Goal: Transaction & Acquisition: Purchase product/service

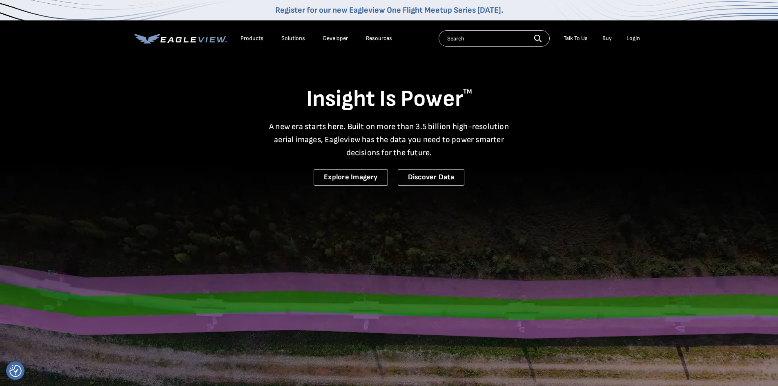
click at [482, 42] on input "text" at bounding box center [493, 38] width 111 height 16
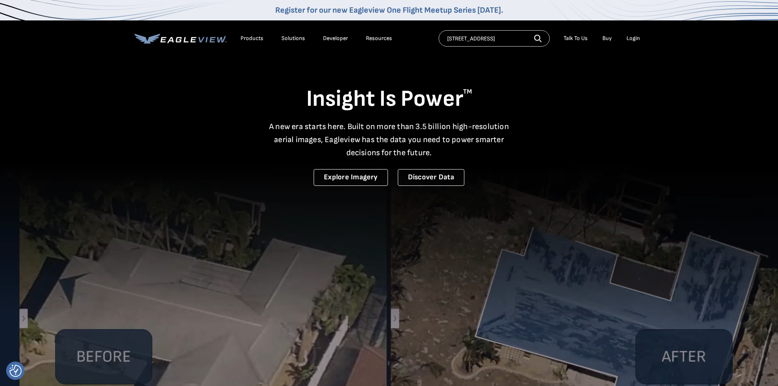
type input "[STREET_ADDRESS]"
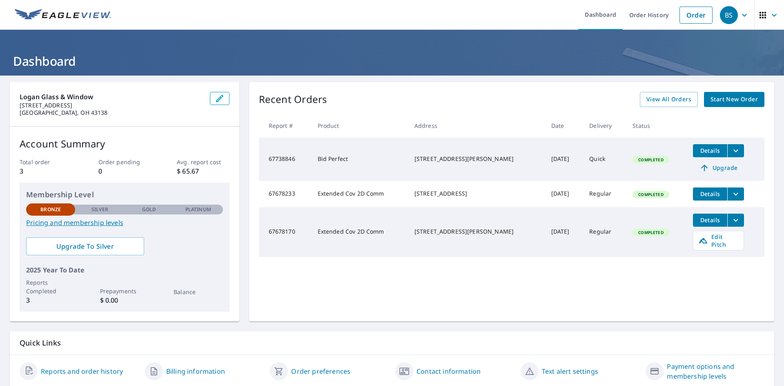
click at [714, 100] on span "Start New Order" at bounding box center [733, 99] width 47 height 10
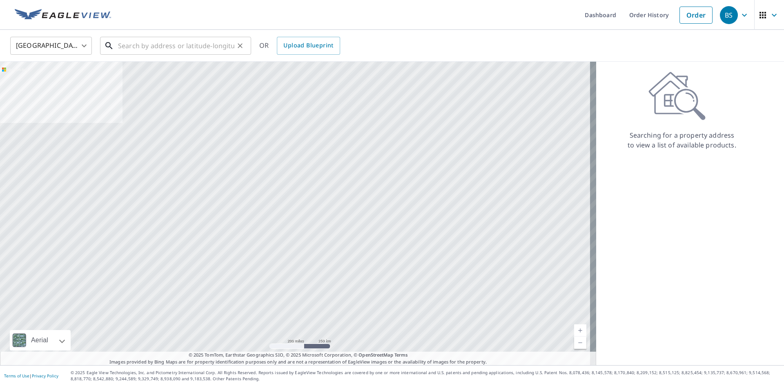
click at [167, 46] on input "text" at bounding box center [176, 45] width 116 height 23
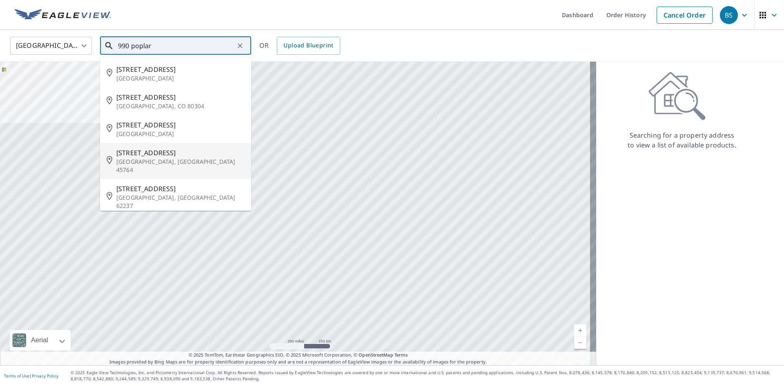
click at [143, 151] on span "990 Poplar St" at bounding box center [180, 153] width 128 height 10
type input "990 Poplar St Nelsonville, OH 45764"
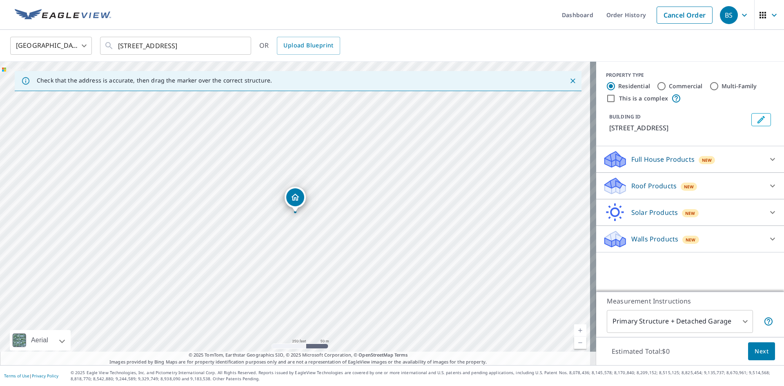
click at [641, 187] on p "Roof Products" at bounding box center [653, 186] width 45 height 10
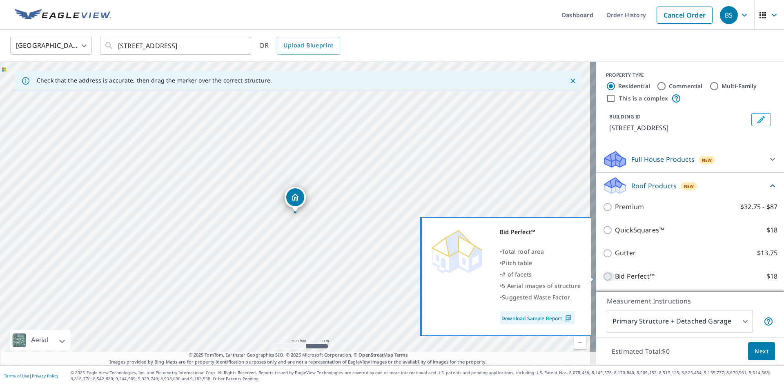
click at [604, 278] on input "Bid Perfect™ $18" at bounding box center [608, 276] width 12 height 10
checkbox input "true"
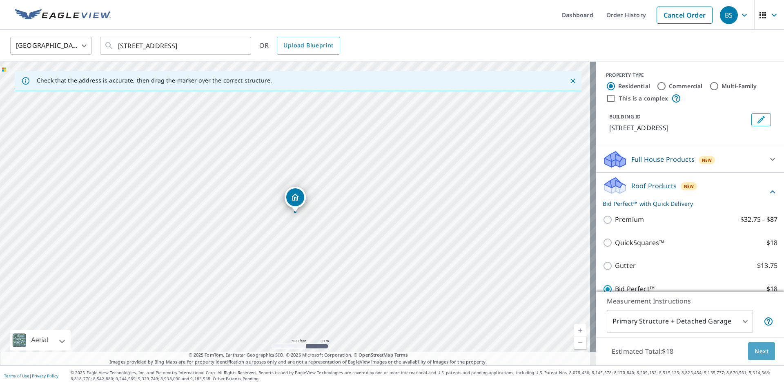
click at [759, 351] on span "Next" at bounding box center [761, 351] width 14 height 10
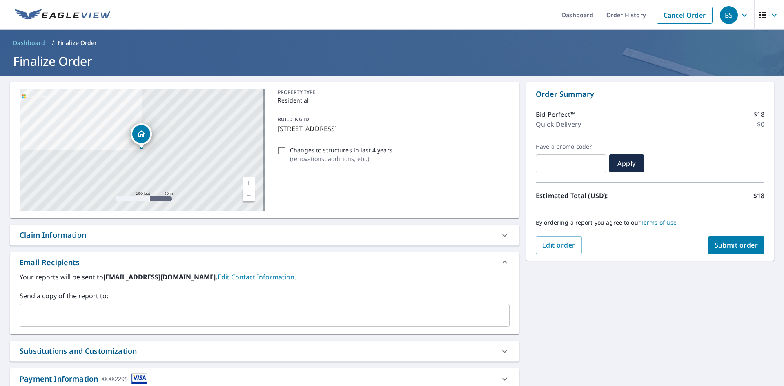
click at [729, 244] on span "Submit order" at bounding box center [736, 244] width 44 height 9
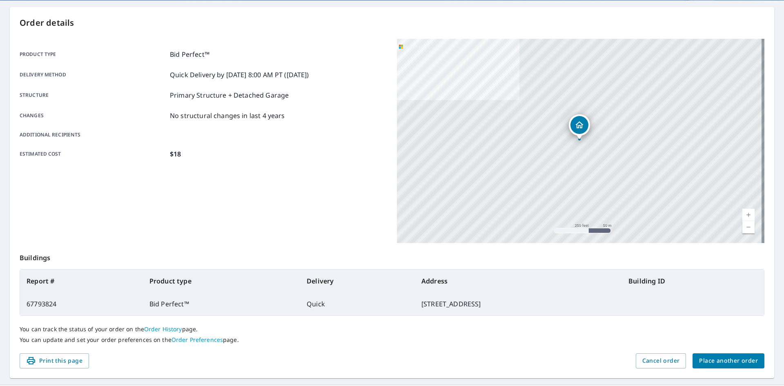
scroll to position [82, 0]
